Goal: Task Accomplishment & Management: Complete application form

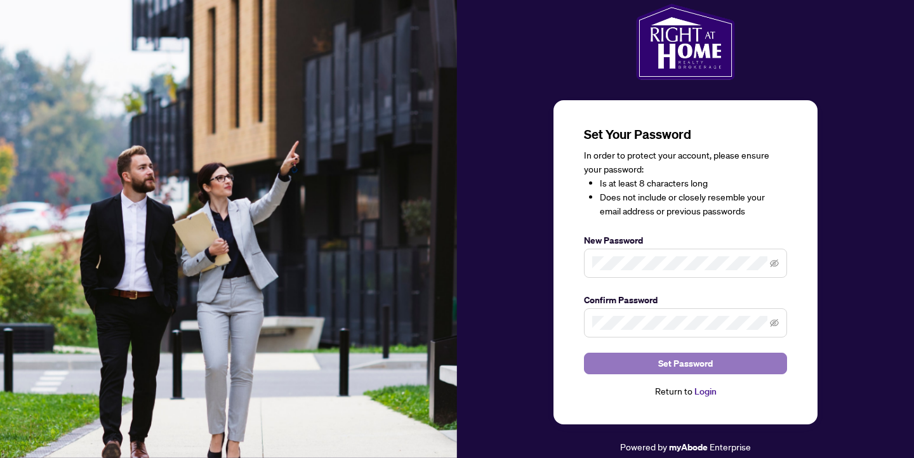
click at [692, 363] on span "Set Password" at bounding box center [685, 364] width 55 height 20
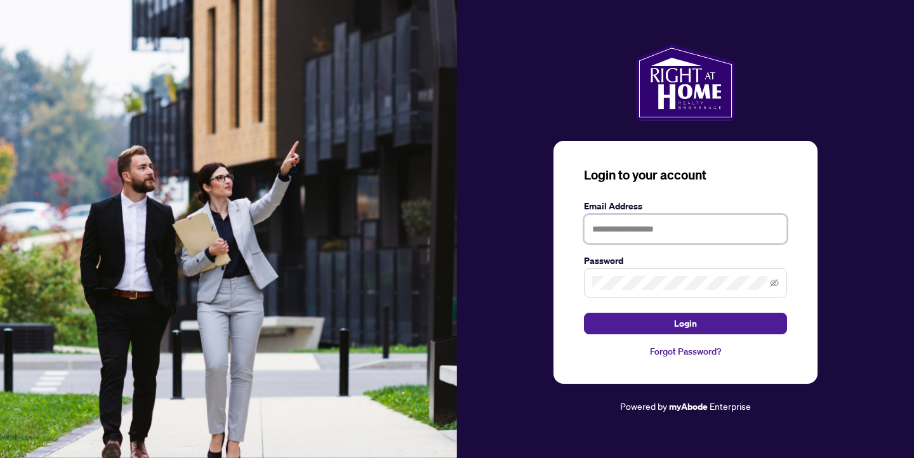
click at [691, 229] on input "text" at bounding box center [685, 229] width 203 height 29
type input "**********"
click at [675, 273] on span at bounding box center [685, 282] width 203 height 29
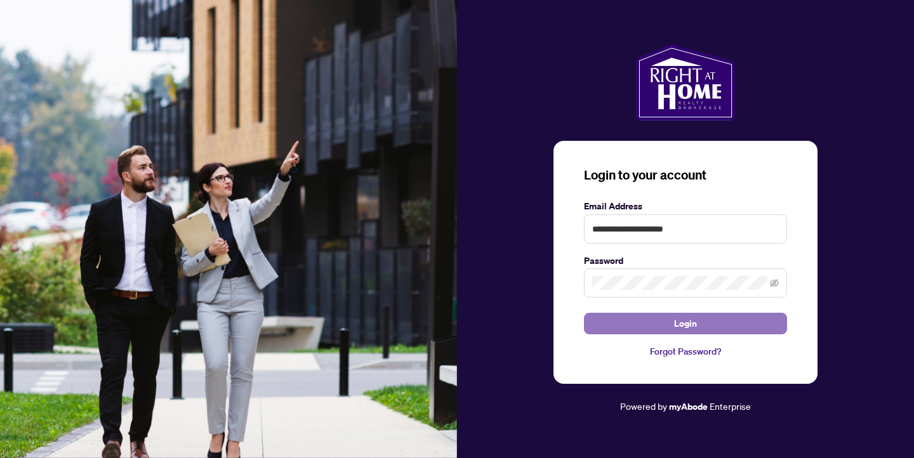
click at [689, 327] on span "Login" at bounding box center [685, 324] width 23 height 20
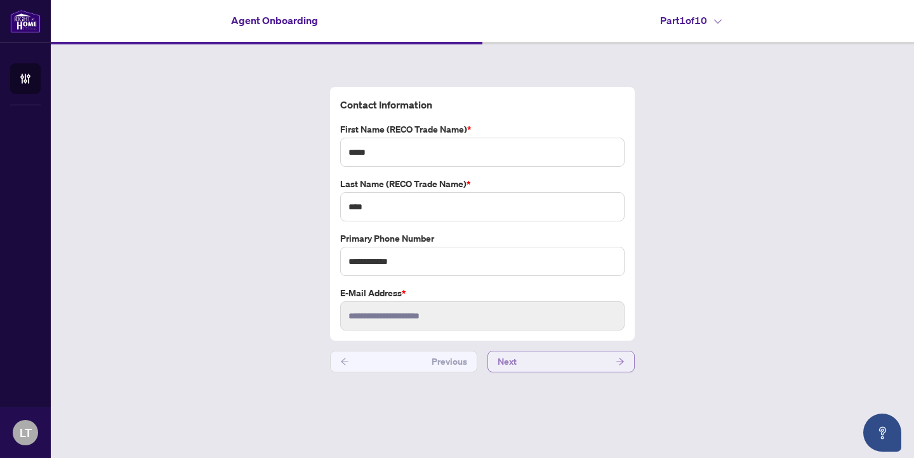
click at [564, 359] on button "Next" at bounding box center [560, 362] width 147 height 22
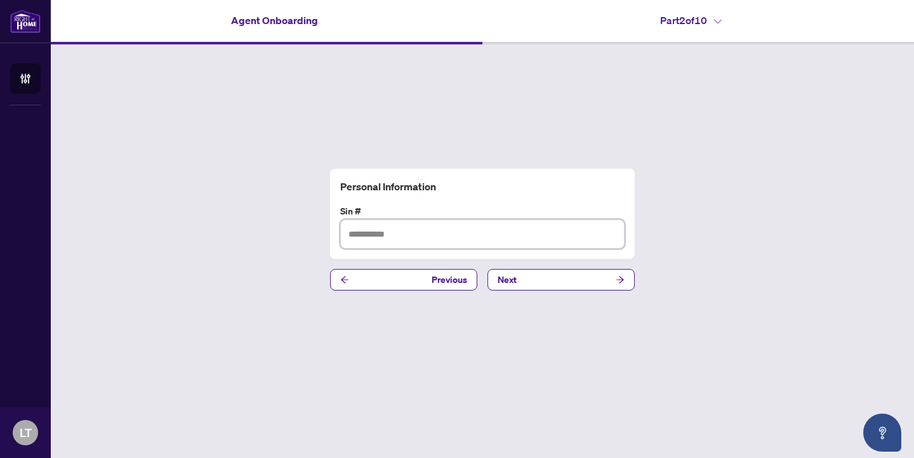
click at [541, 237] on input "text" at bounding box center [482, 234] width 284 height 29
type input "*********"
click at [585, 282] on button "Next" at bounding box center [560, 280] width 147 height 22
click at [560, 235] on input "text" at bounding box center [482, 234] width 284 height 29
type input "**********"
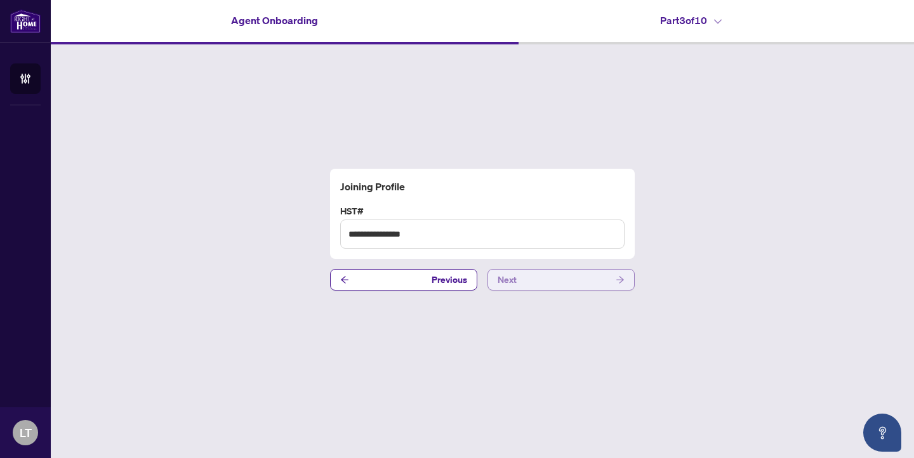
click at [592, 287] on button "Next" at bounding box center [560, 280] width 147 height 22
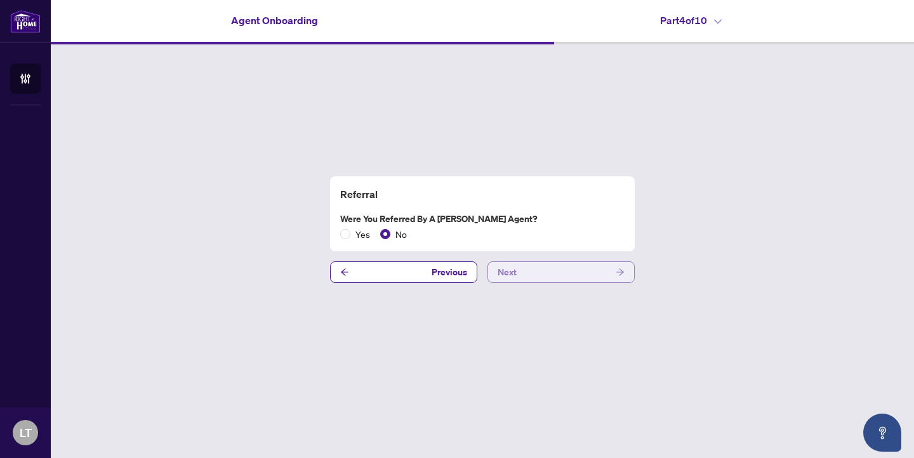
click at [603, 274] on button "Next" at bounding box center [560, 273] width 147 height 22
click at [525, 275] on button "Next" at bounding box center [560, 273] width 147 height 22
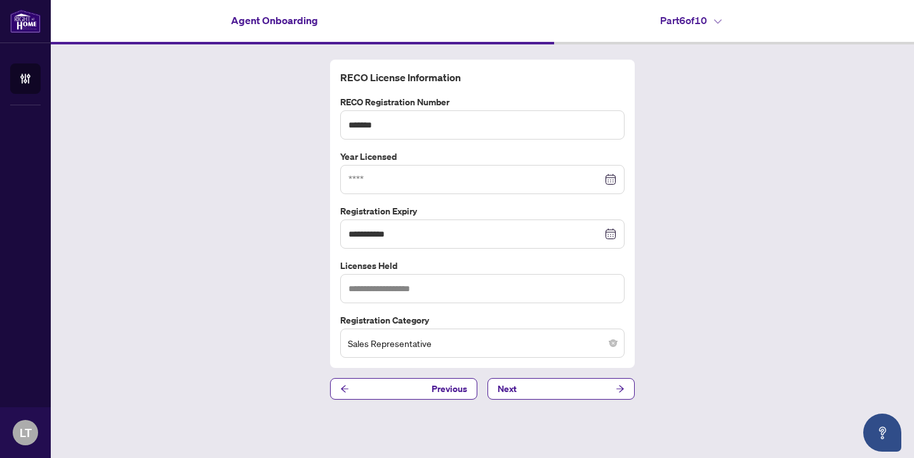
click at [611, 178] on div at bounding box center [482, 180] width 268 height 14
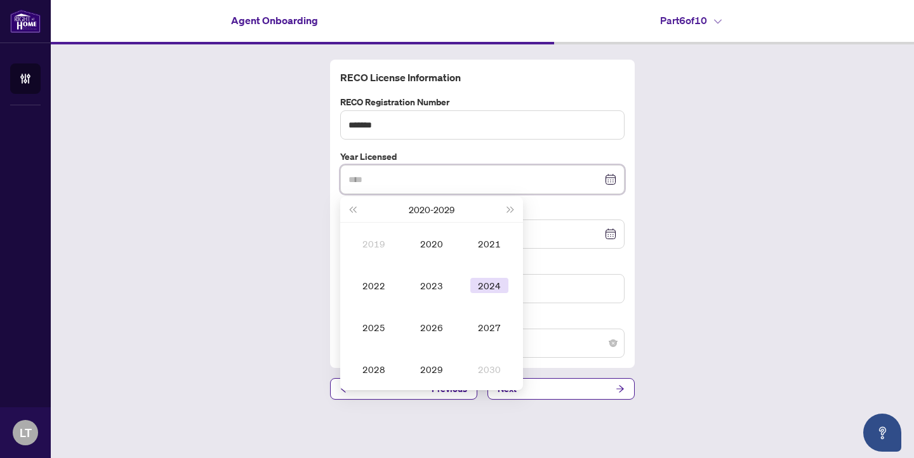
type input "****"
click at [481, 289] on div "2024" at bounding box center [489, 285] width 38 height 15
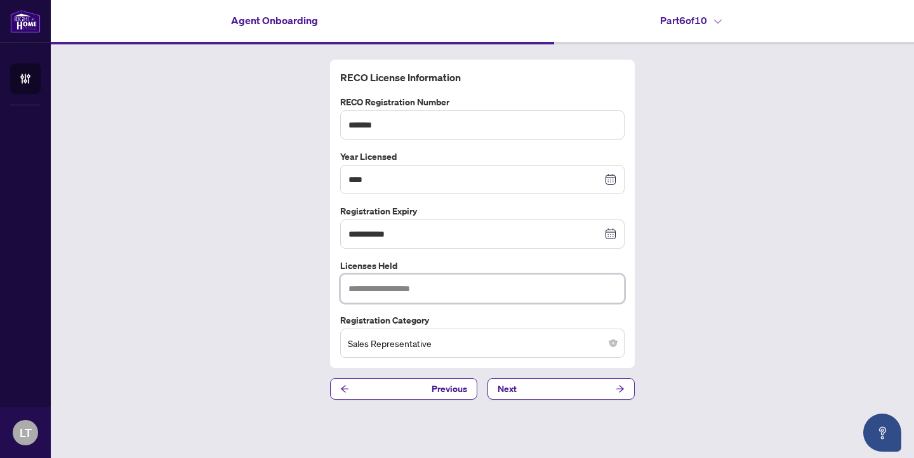
click at [435, 288] on input "text" at bounding box center [482, 288] width 284 height 29
click at [556, 395] on button "Next" at bounding box center [560, 389] width 147 height 22
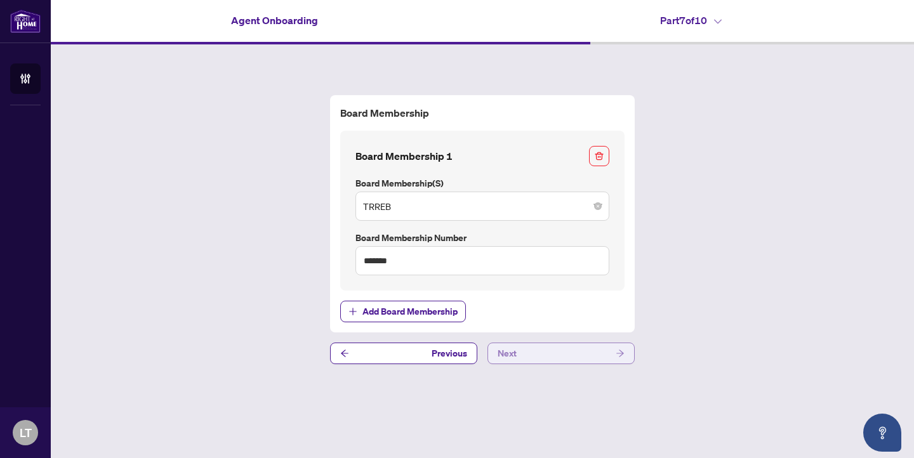
click at [522, 360] on button "Next" at bounding box center [560, 354] width 147 height 22
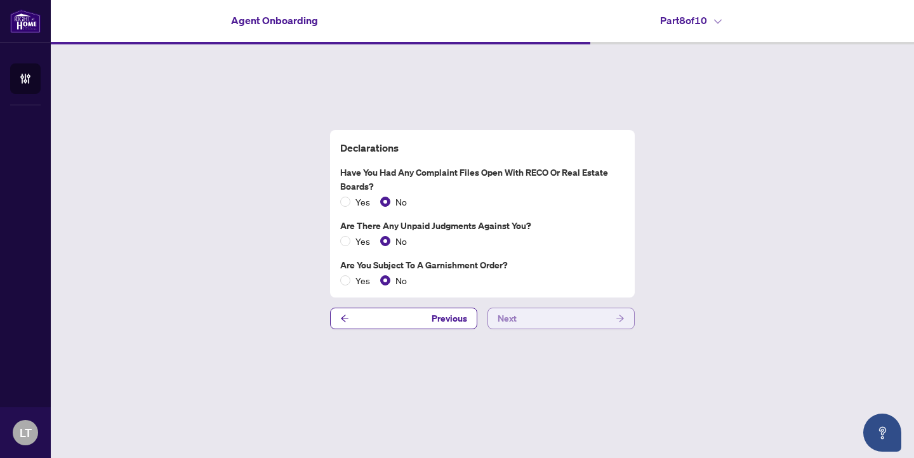
click at [564, 322] on button "Next" at bounding box center [560, 319] width 147 height 22
click at [510, 321] on span "Next" at bounding box center [507, 318] width 19 height 20
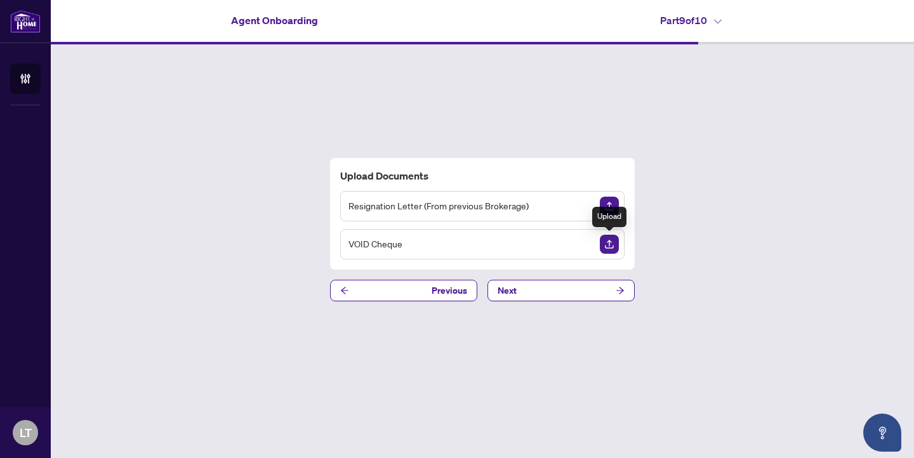
click at [611, 242] on img "Upload Document" at bounding box center [609, 244] width 19 height 19
click at [609, 206] on img "Upload Document" at bounding box center [609, 206] width 19 height 19
click at [565, 293] on button "Next" at bounding box center [560, 291] width 147 height 22
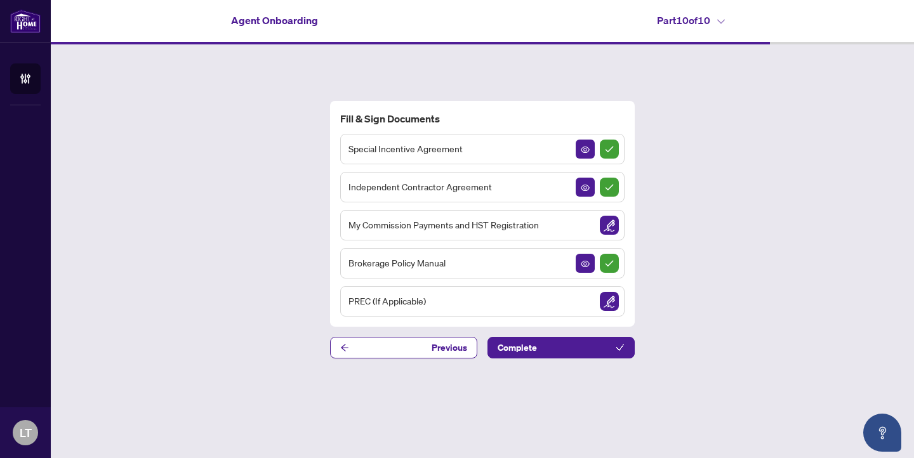
click at [357, 305] on span "PREC (If Applicable)" at bounding box center [386, 301] width 77 height 15
click at [611, 227] on img "Sign Document" at bounding box center [609, 225] width 19 height 19
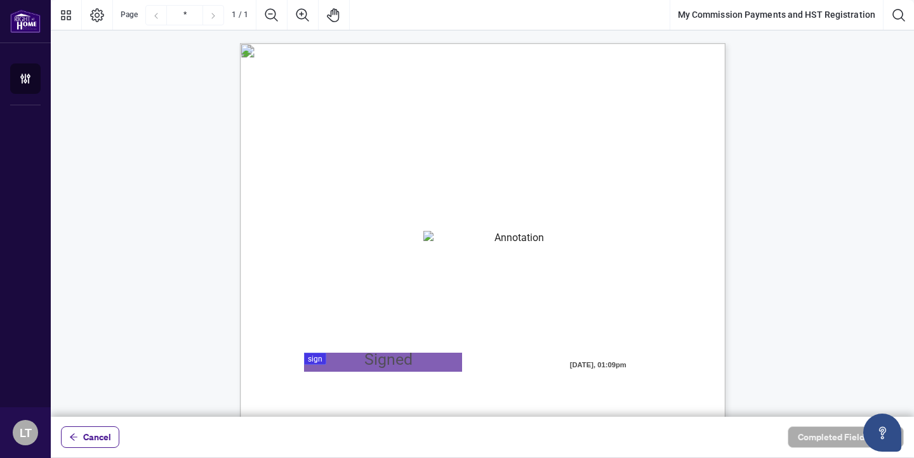
click at [581, 241] on textarea "01K2N82W0617PR3KA8X9DYAB9F" at bounding box center [514, 240] width 182 height 19
type textarea "**********"
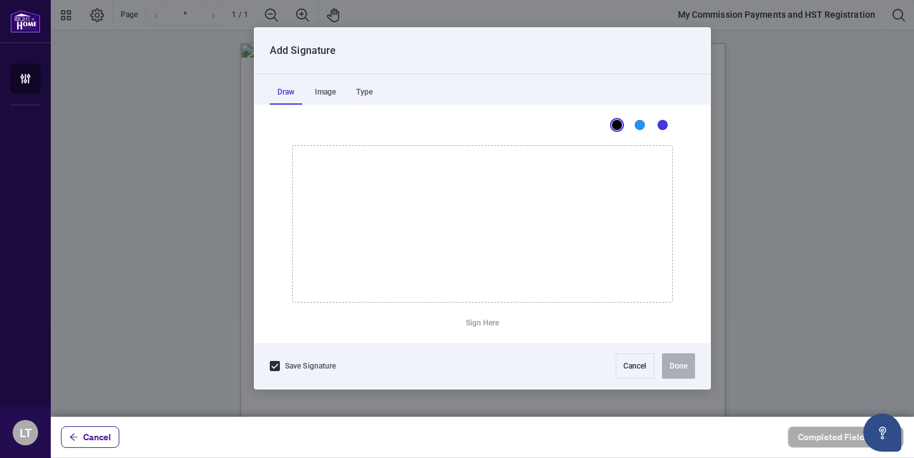
click at [429, 359] on div at bounding box center [482, 208] width 863 height 417
click at [320, 89] on div "Image" at bounding box center [325, 91] width 36 height 25
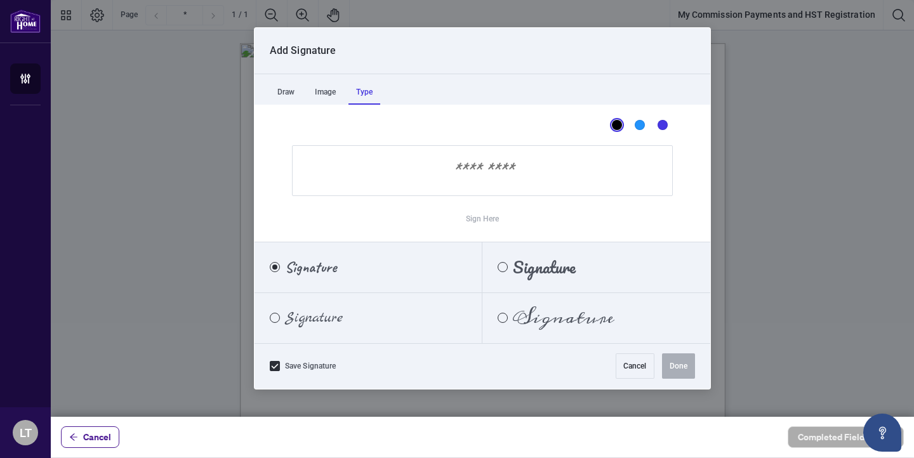
click at [366, 98] on div "Type" at bounding box center [364, 91] width 32 height 25
click at [327, 321] on span "Signature" at bounding box center [314, 318] width 58 height 14
click at [317, 323] on span "Signature" at bounding box center [314, 318] width 58 height 14
click at [477, 169] on input "Sign Here" at bounding box center [482, 170] width 381 height 51
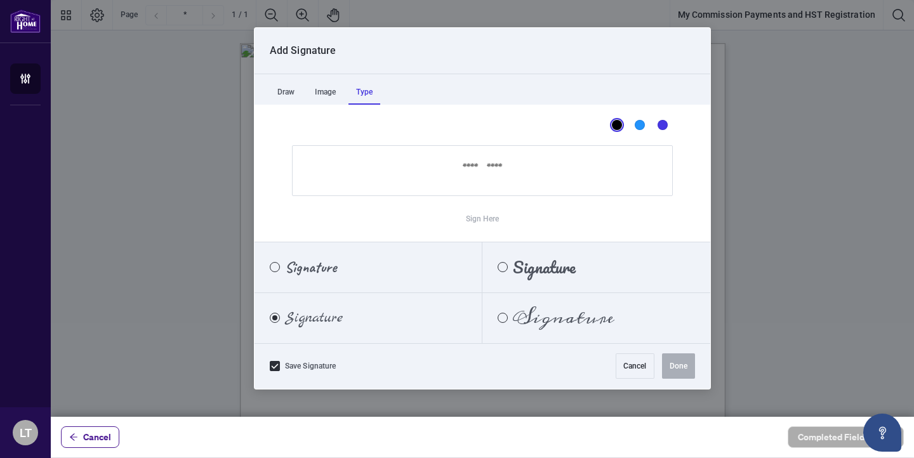
click at [454, 171] on input "Sign Here" at bounding box center [482, 170] width 381 height 51
click at [279, 266] on div "Caveat" at bounding box center [275, 267] width 10 height 10
click at [321, 96] on div "Image" at bounding box center [325, 91] width 36 height 25
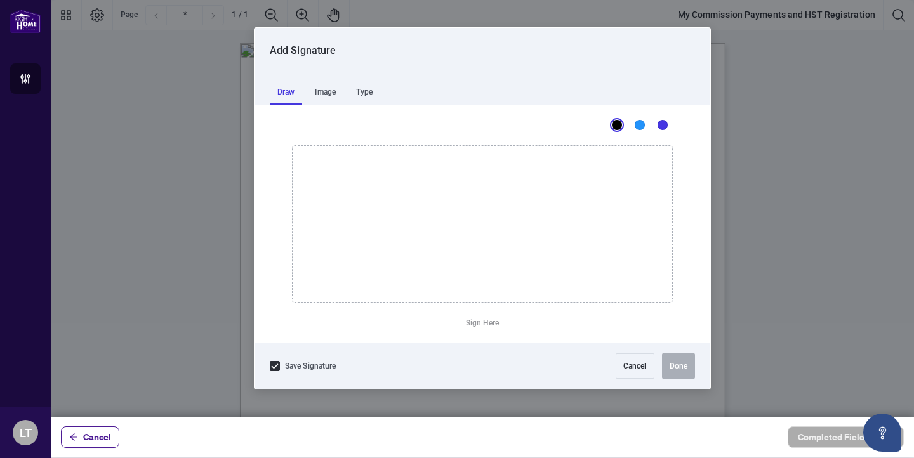
click at [284, 91] on div "Draw" at bounding box center [286, 91] width 32 height 25
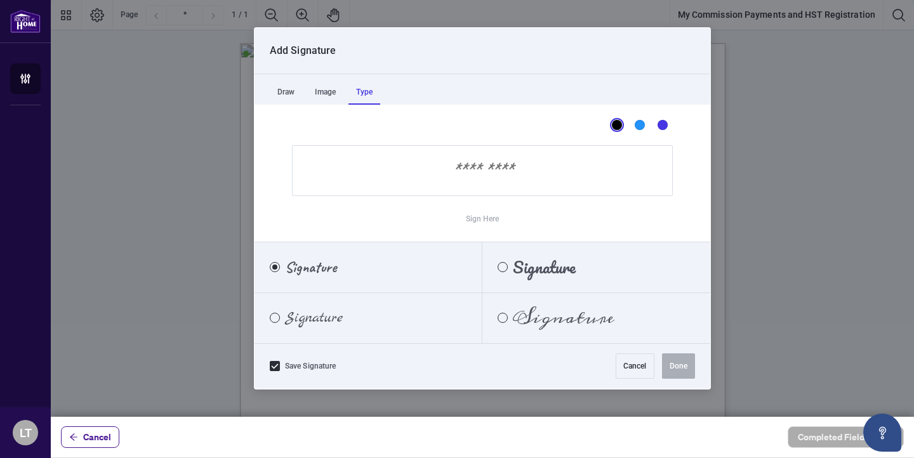
click at [362, 89] on div "Type" at bounding box center [364, 91] width 32 height 25
click at [507, 172] on input "Sign Here" at bounding box center [482, 170] width 381 height 51
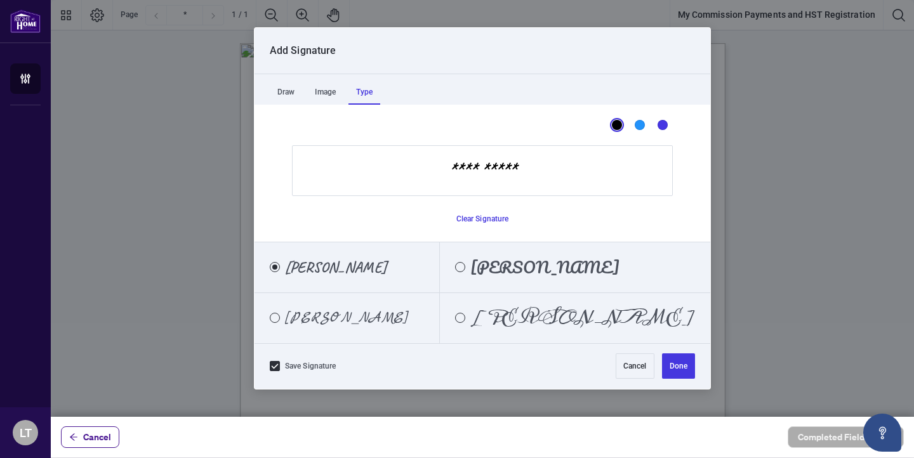
type input "**********"
click at [567, 317] on span "[PERSON_NAME]" at bounding box center [582, 318] width 225 height 14
click at [678, 364] on button "Done" at bounding box center [678, 366] width 33 height 25
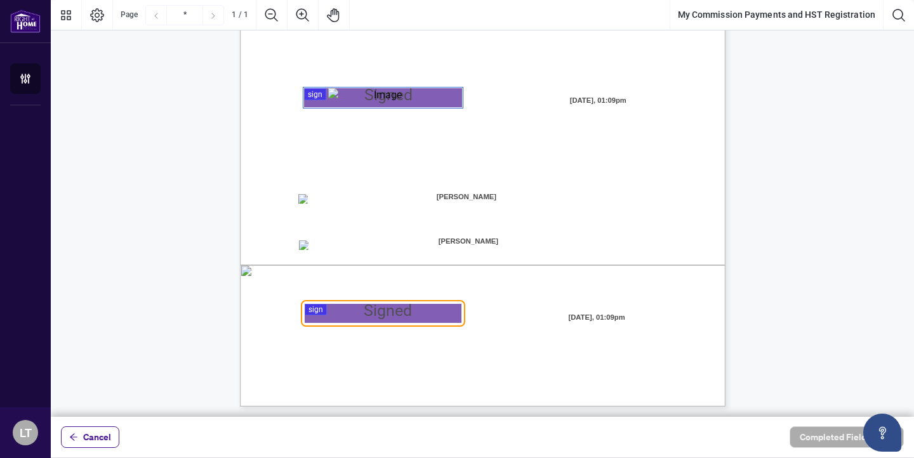
scroll to position [267, 0]
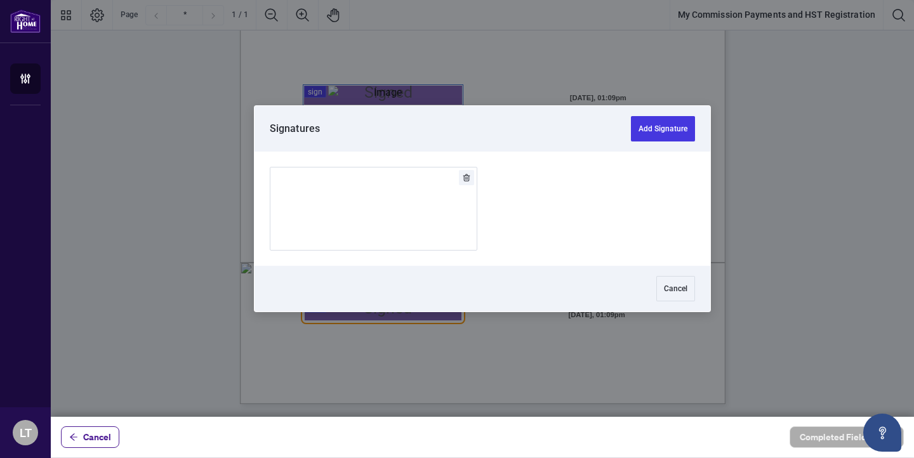
click at [421, 308] on div at bounding box center [482, 208] width 863 height 417
click at [642, 124] on button "Add Signature" at bounding box center [663, 128] width 64 height 25
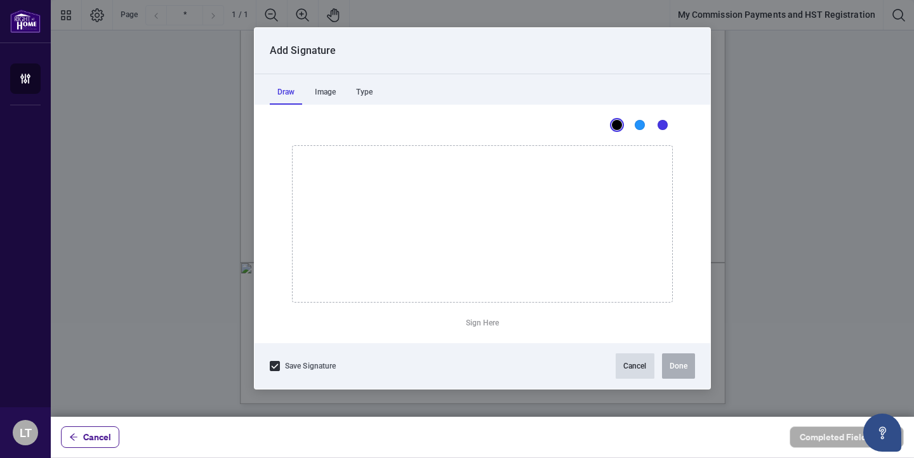
click at [633, 366] on button "Cancel" at bounding box center [635, 366] width 39 height 25
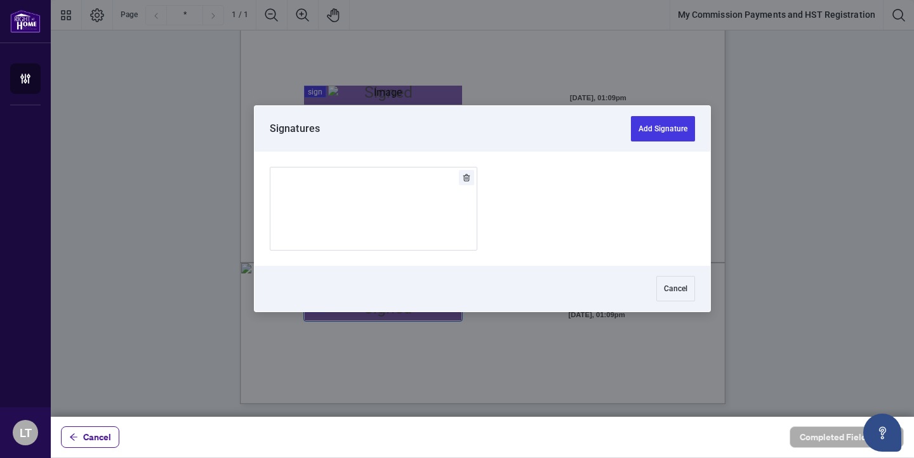
click at [322, 305] on div at bounding box center [482, 208] width 863 height 417
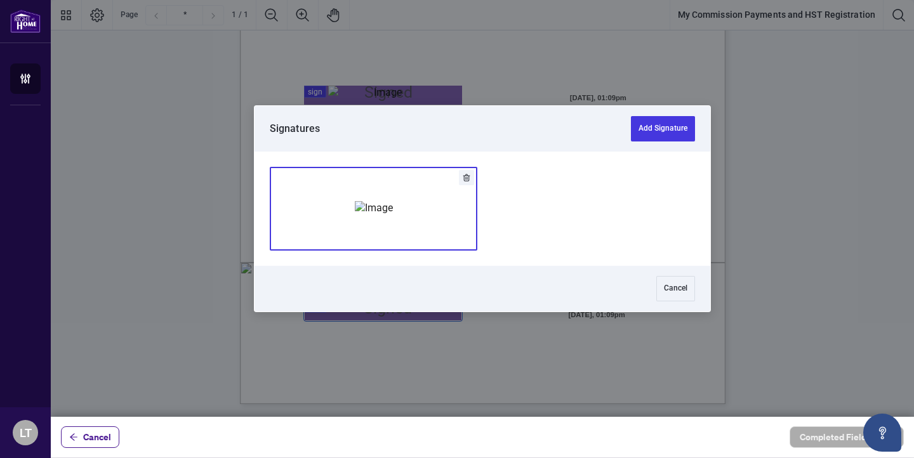
click at [371, 201] on img "Add Signature" at bounding box center [374, 208] width 38 height 14
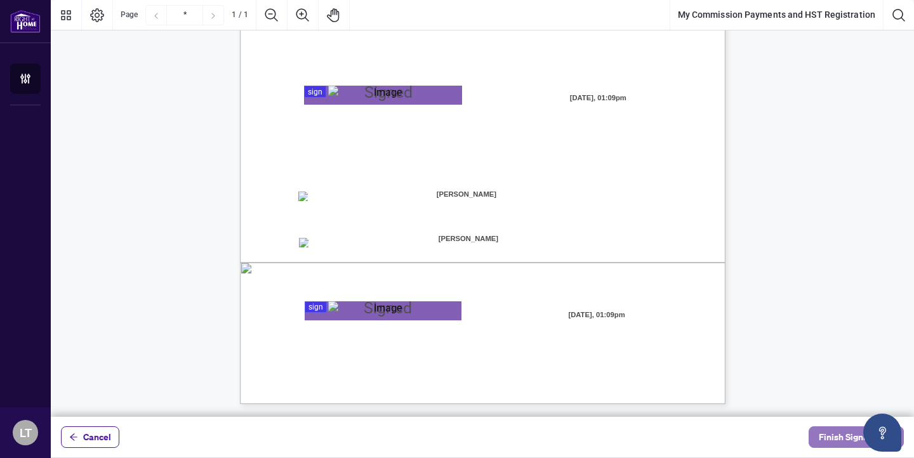
click at [828, 435] on span "Finish Signing" at bounding box center [847, 437] width 57 height 20
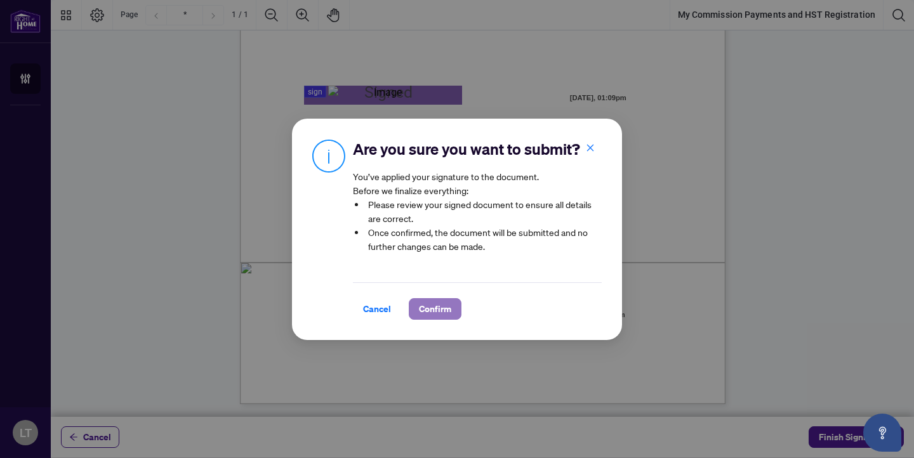
click at [445, 312] on span "Confirm" at bounding box center [435, 309] width 32 height 20
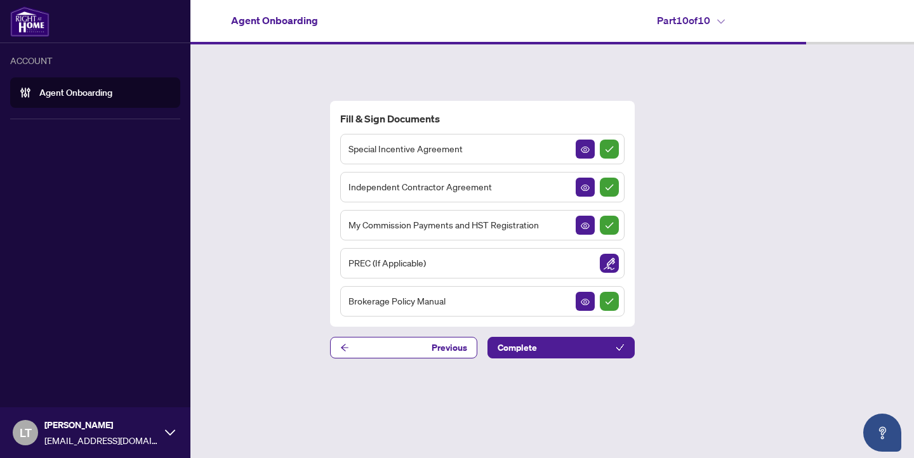
click at [27, 22] on img at bounding box center [29, 21] width 39 height 30
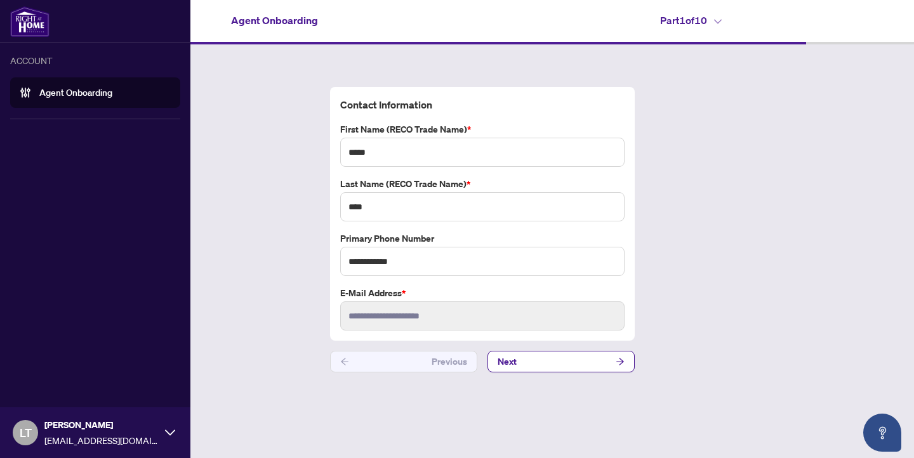
click at [32, 64] on div "ACCOUNT" at bounding box center [95, 60] width 170 height 14
click at [22, 18] on img at bounding box center [29, 21] width 39 height 30
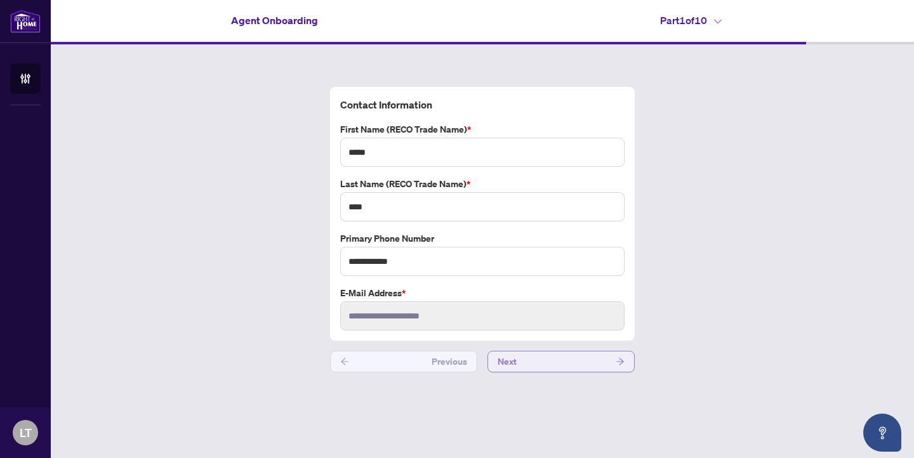
click at [590, 357] on button "Next" at bounding box center [560, 362] width 147 height 22
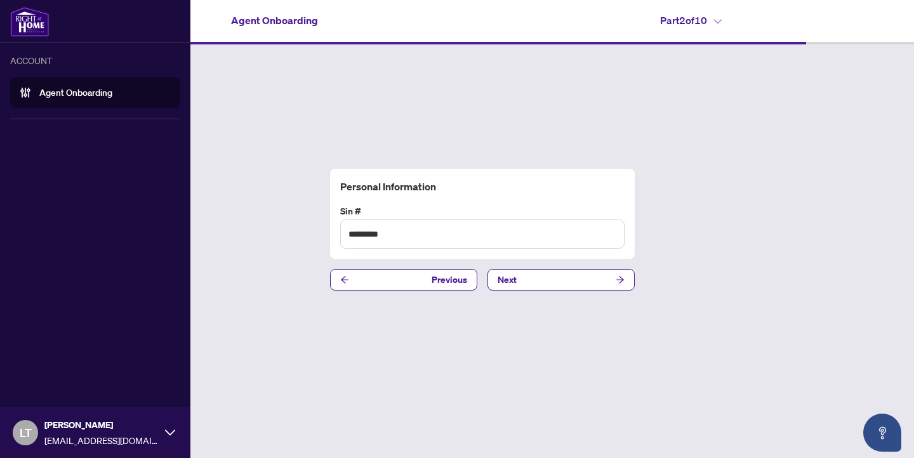
click at [32, 27] on img at bounding box center [29, 21] width 39 height 30
